Goal: Transaction & Acquisition: Purchase product/service

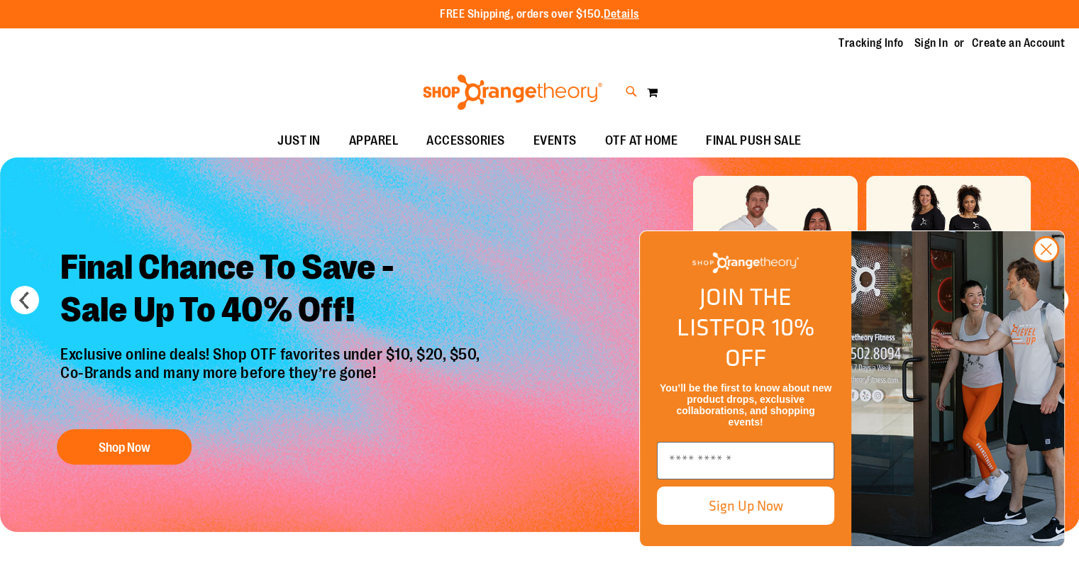
click at [636, 84] on icon at bounding box center [632, 92] width 12 height 16
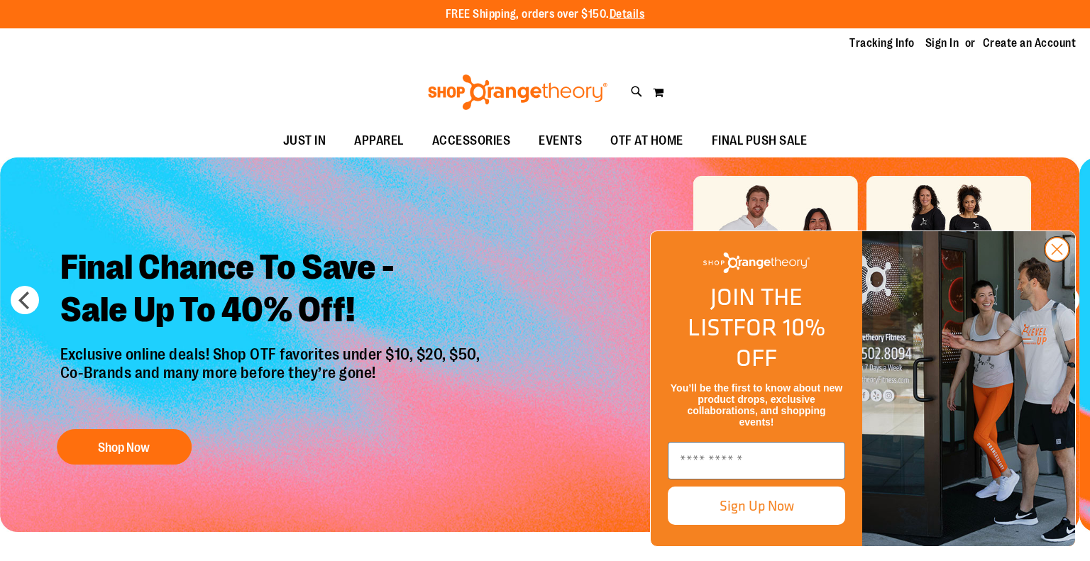
click at [1055, 255] on icon "Close dialog" at bounding box center [1057, 250] width 10 height 10
type input "*********"
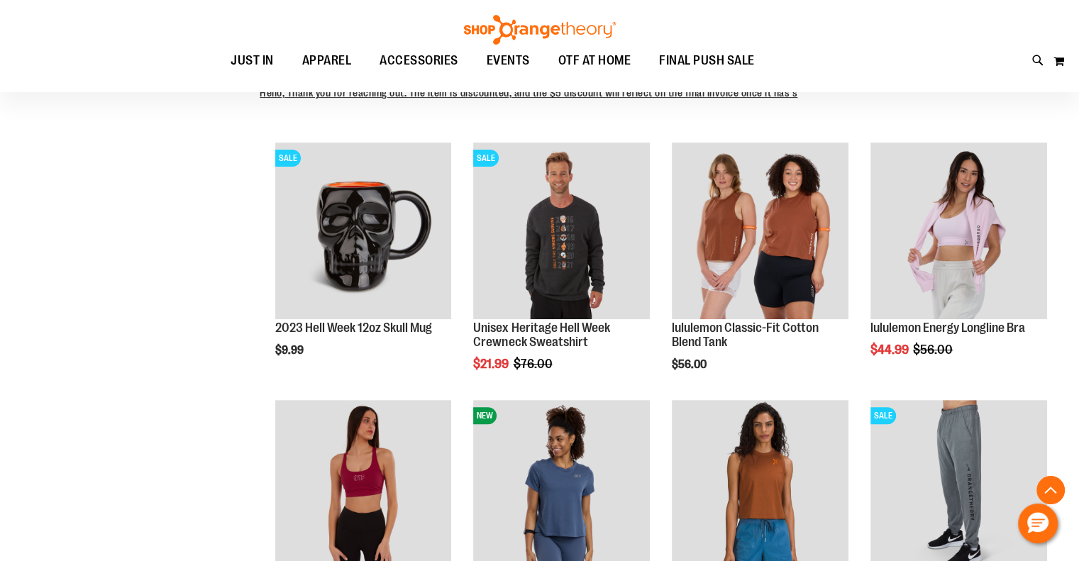
scroll to position [354, 0]
